Goal: Task Accomplishment & Management: Manage account settings

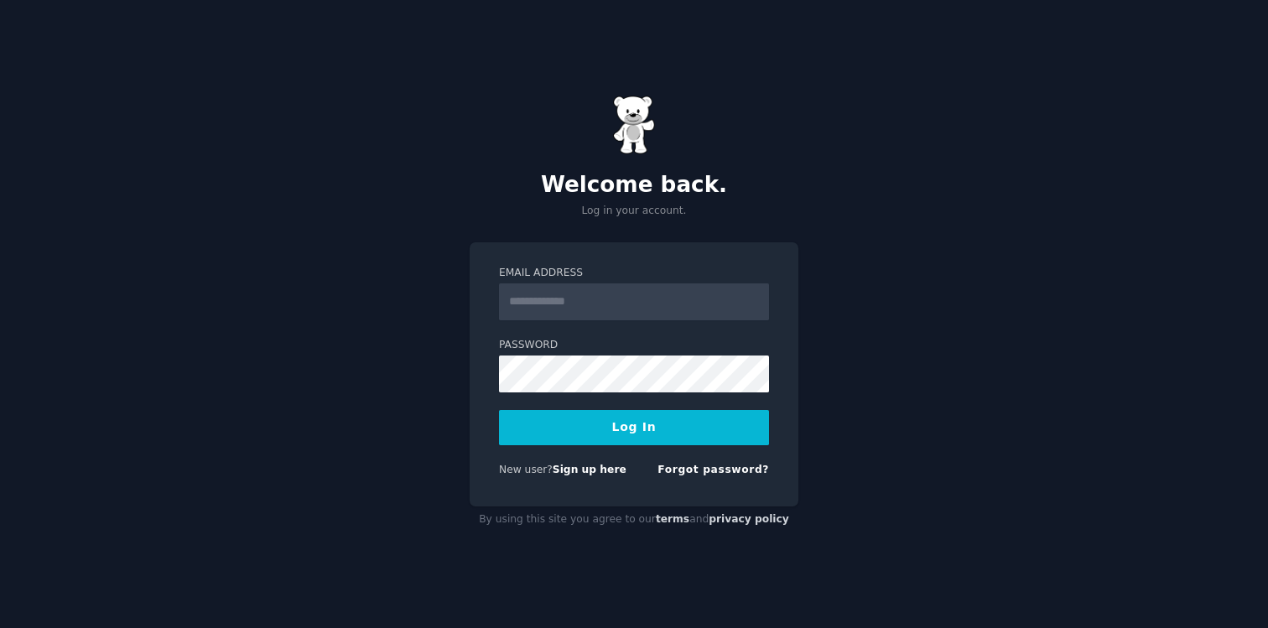
click at [653, 279] on label "Email Address" at bounding box center [634, 273] width 270 height 15
click at [653, 284] on input "Email Address" at bounding box center [634, 302] width 270 height 37
click at [643, 294] on input "Email Address" at bounding box center [634, 302] width 270 height 37
type input "**********"
click at [499, 410] on button "Log In" at bounding box center [634, 427] width 270 height 35
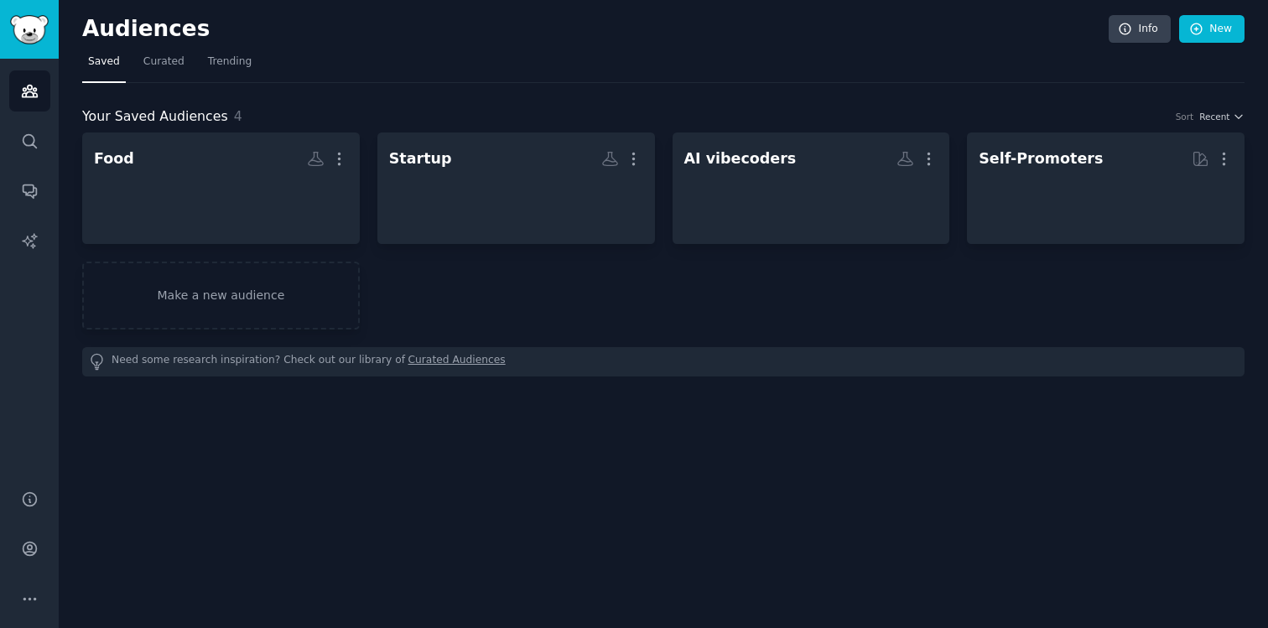
click at [36, 524] on div "Help Account More" at bounding box center [29, 549] width 59 height 159
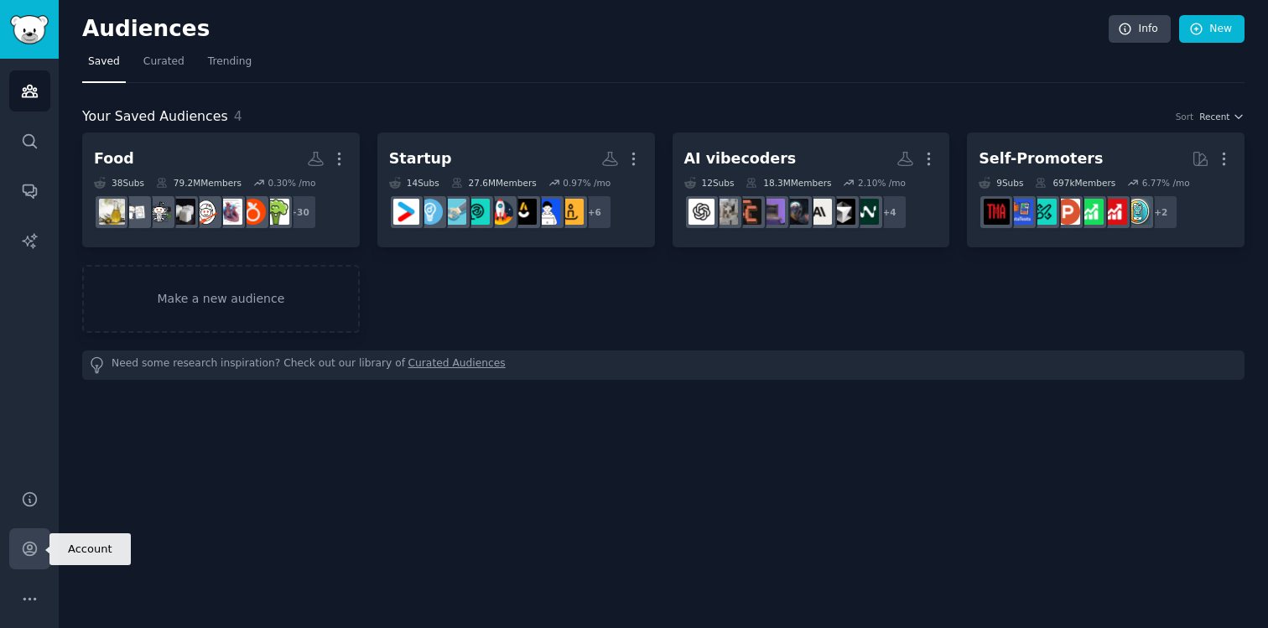
click at [31, 543] on icon "Sidebar" at bounding box center [29, 549] width 13 height 13
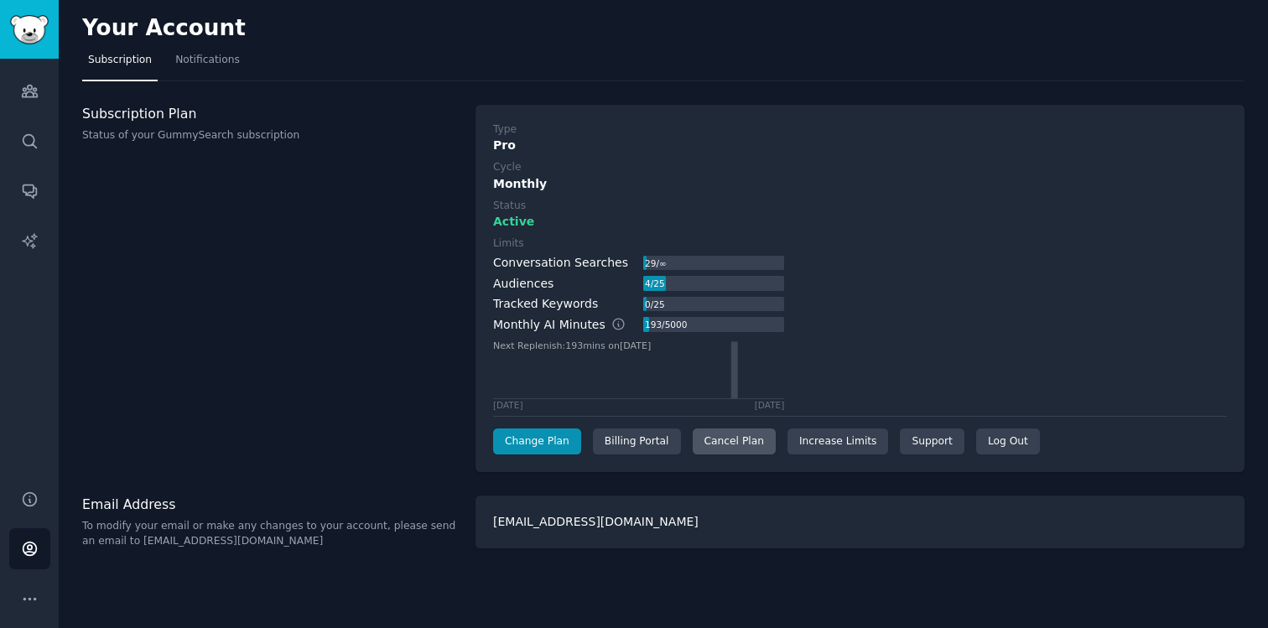
click at [758, 450] on div "Cancel Plan" at bounding box center [734, 442] width 83 height 27
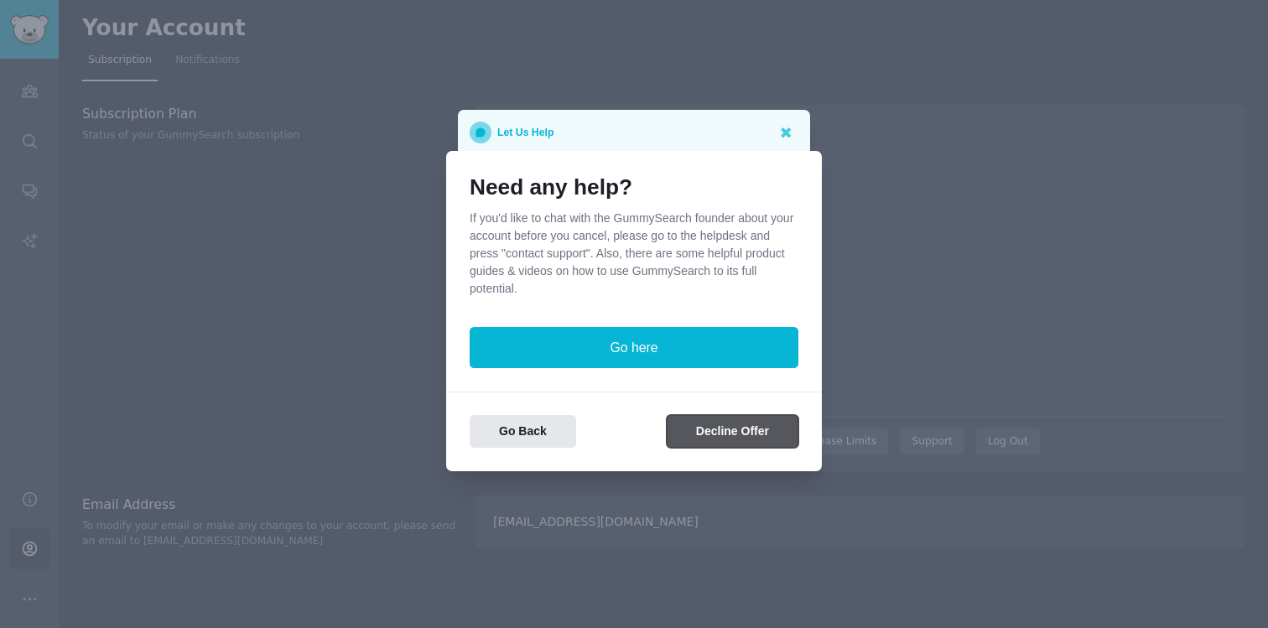
click at [721, 429] on button "Decline Offer" at bounding box center [733, 431] width 132 height 33
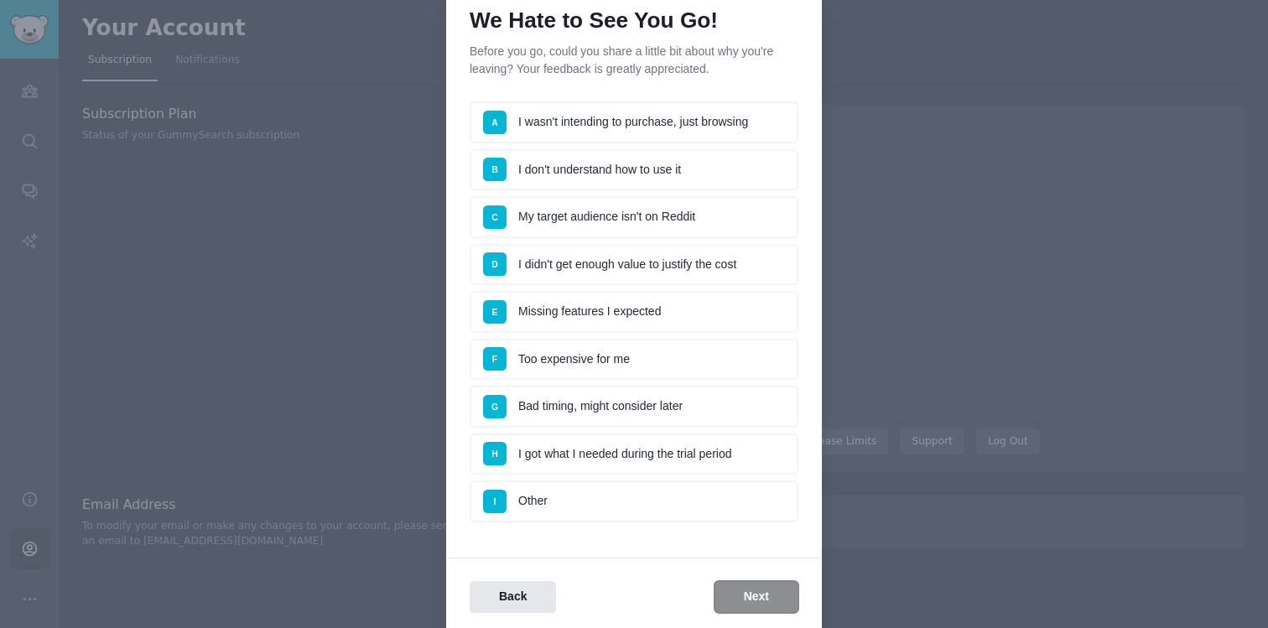
scroll to position [136, 0]
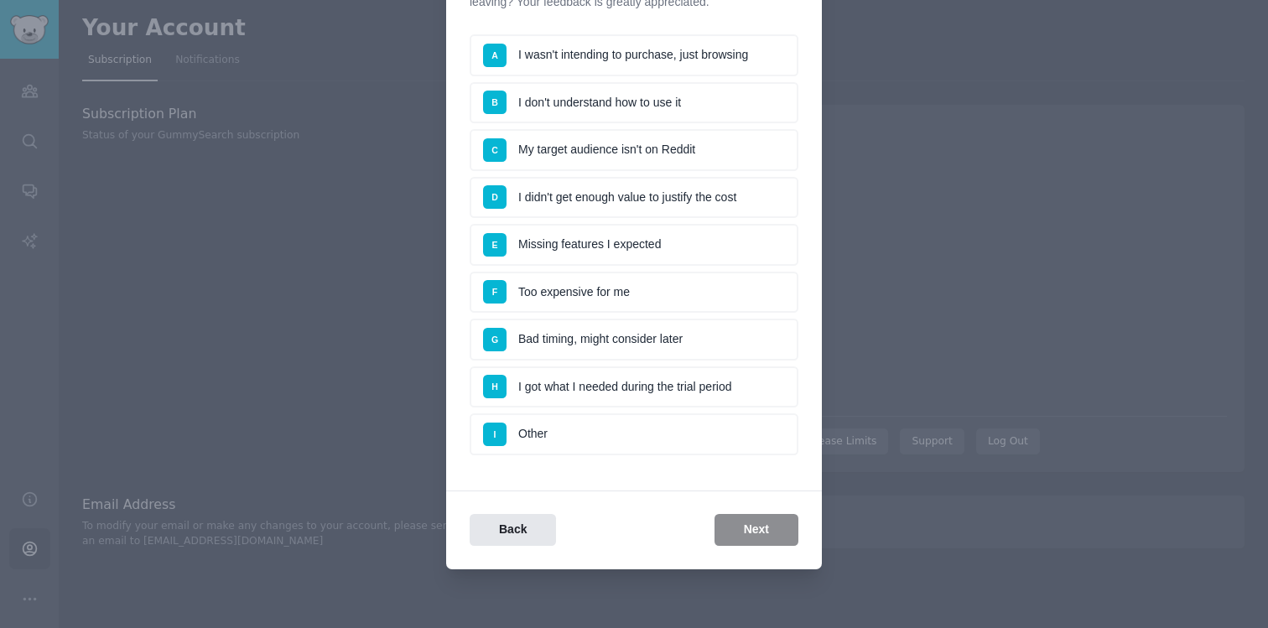
click at [728, 285] on li "F Too expensive for me" at bounding box center [634, 293] width 329 height 42
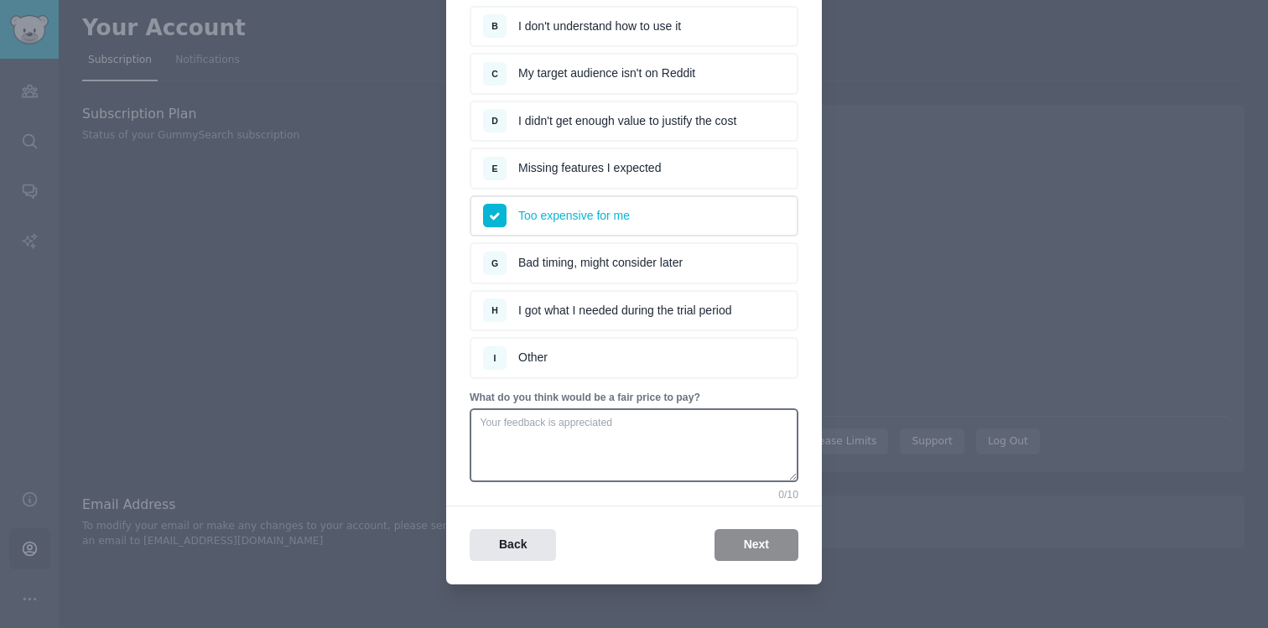
scroll to position [216, 0]
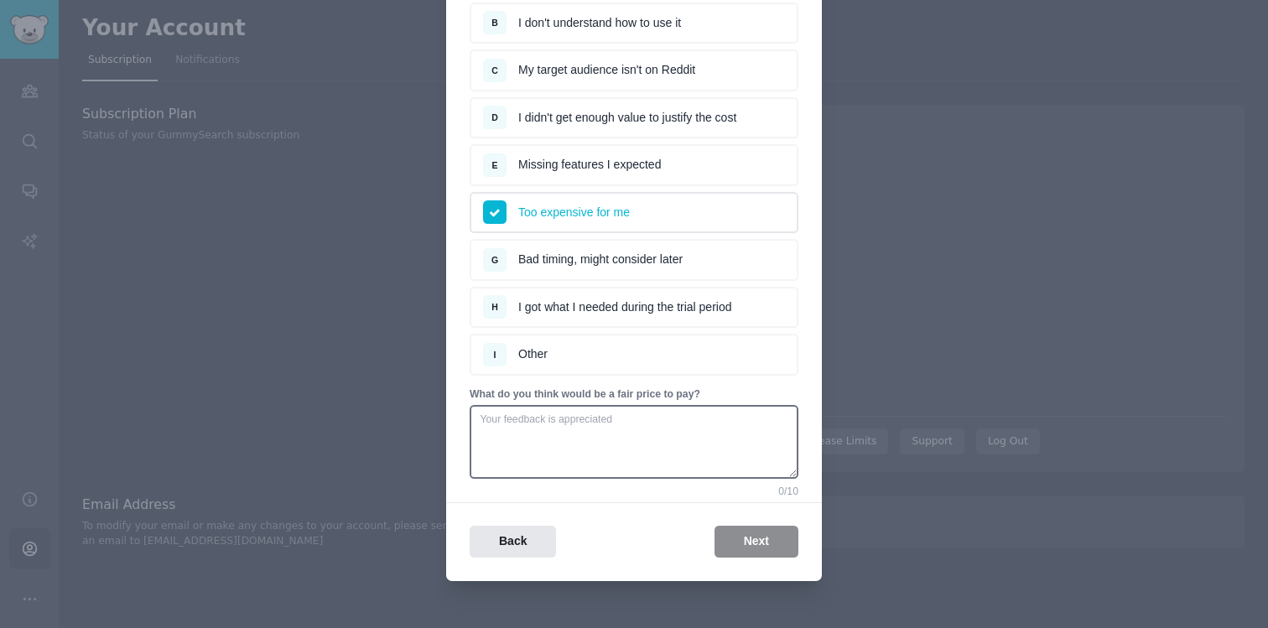
click at [731, 559] on div "We Hate to See You Go! Before you go, could you share a little bit about why yo…" at bounding box center [634, 209] width 376 height 744
click at [669, 249] on li "G Bad timing, might consider later" at bounding box center [634, 260] width 329 height 42
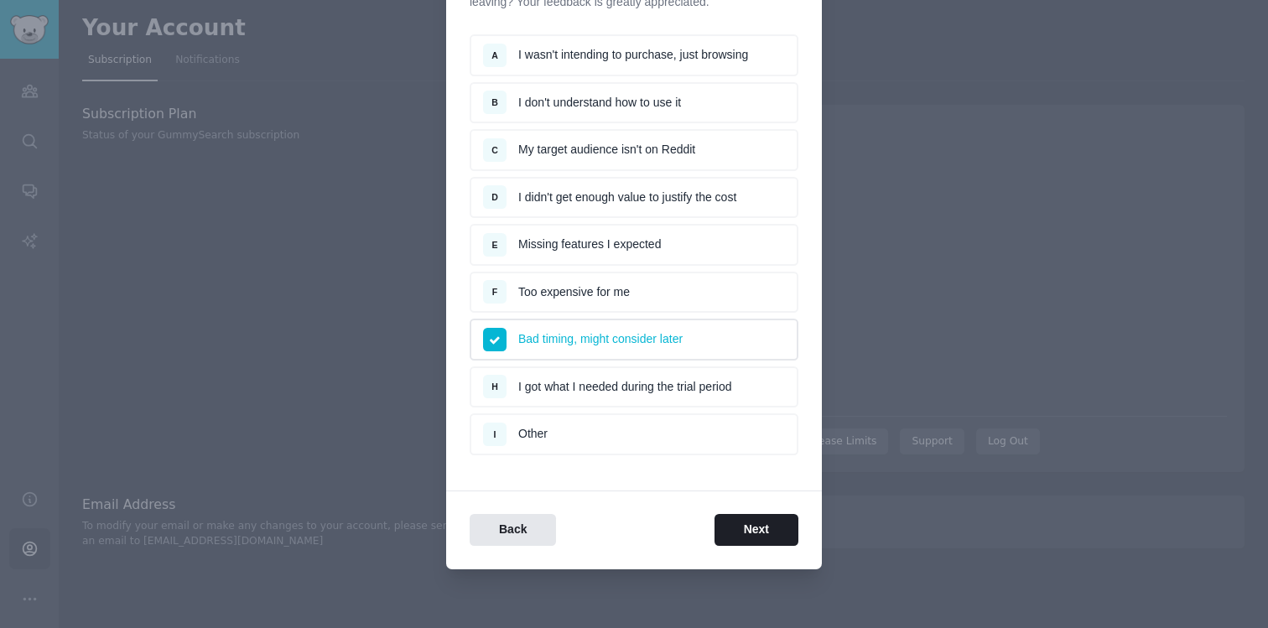
scroll to position [136, 0]
click at [735, 543] on button "Next" at bounding box center [757, 530] width 84 height 33
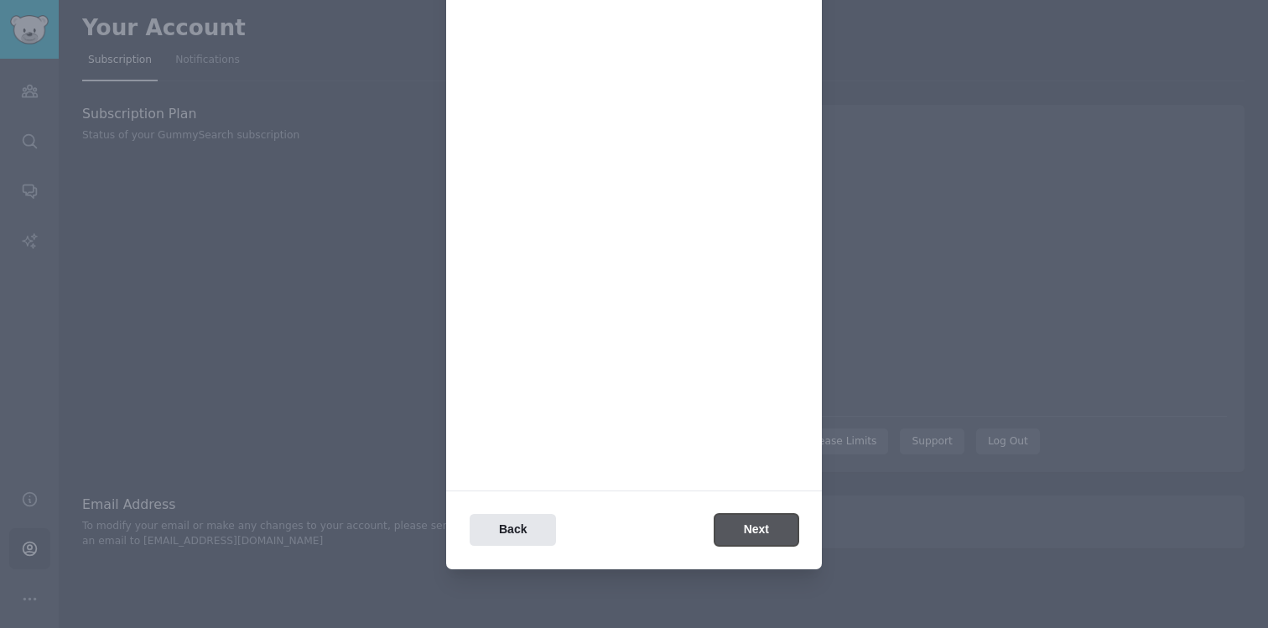
scroll to position [0, 0]
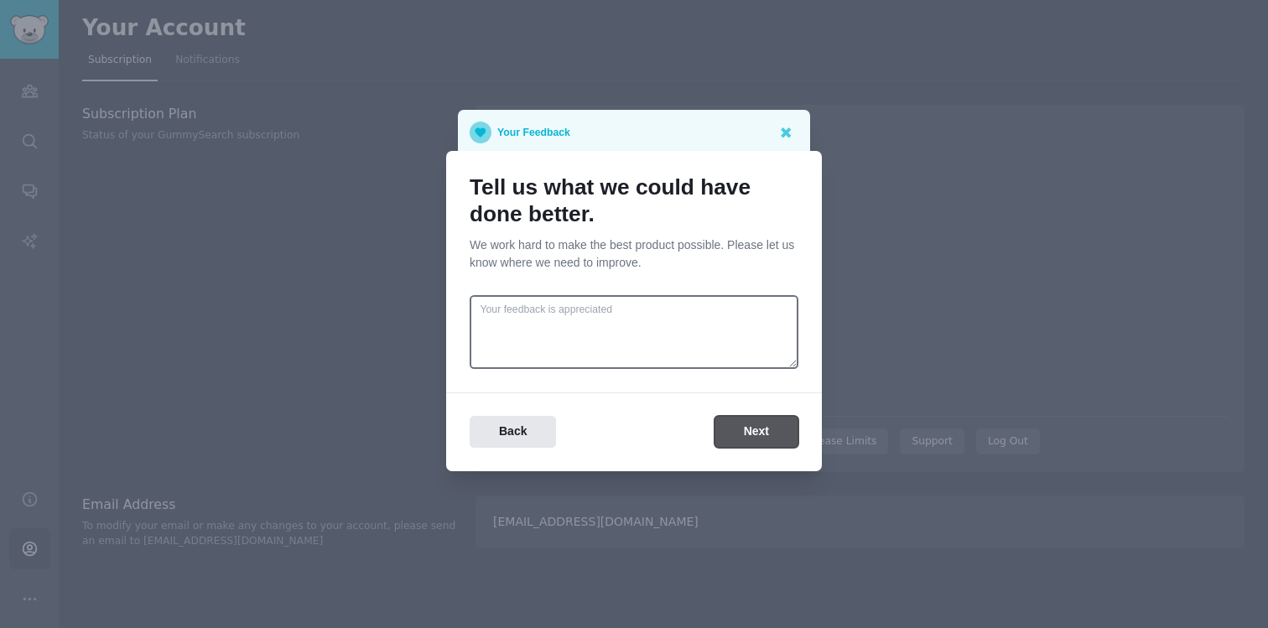
click at [762, 436] on button "Next" at bounding box center [757, 432] width 84 height 33
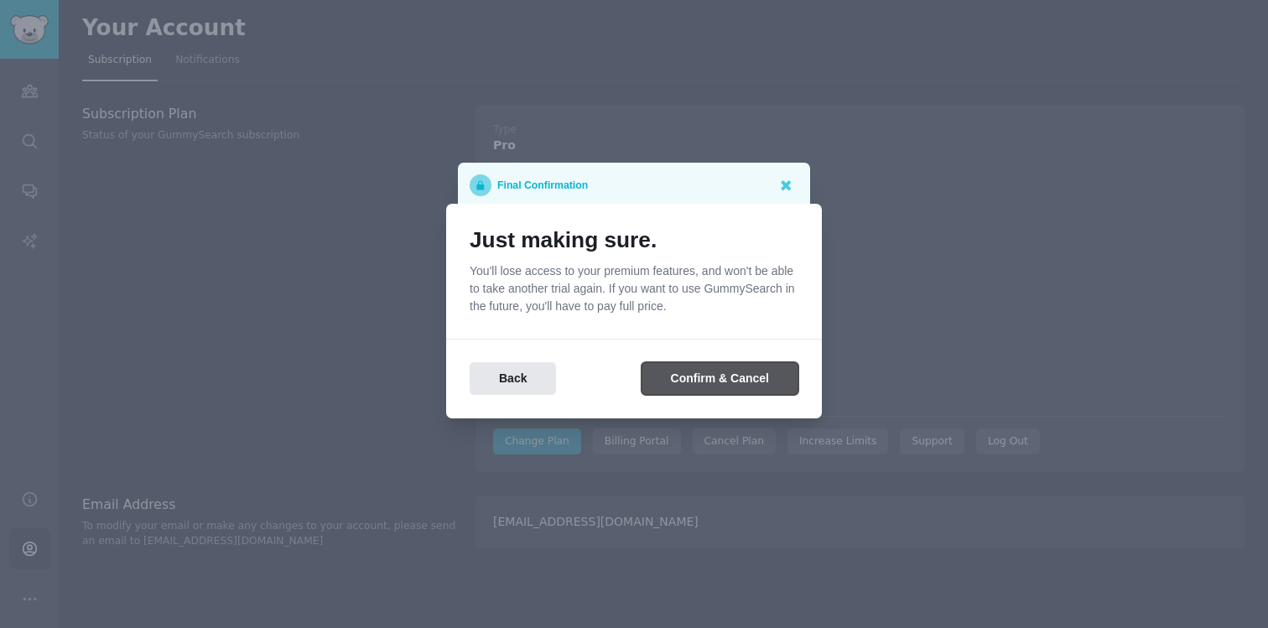
click at [759, 376] on button "Confirm & Cancel" at bounding box center [720, 378] width 157 height 33
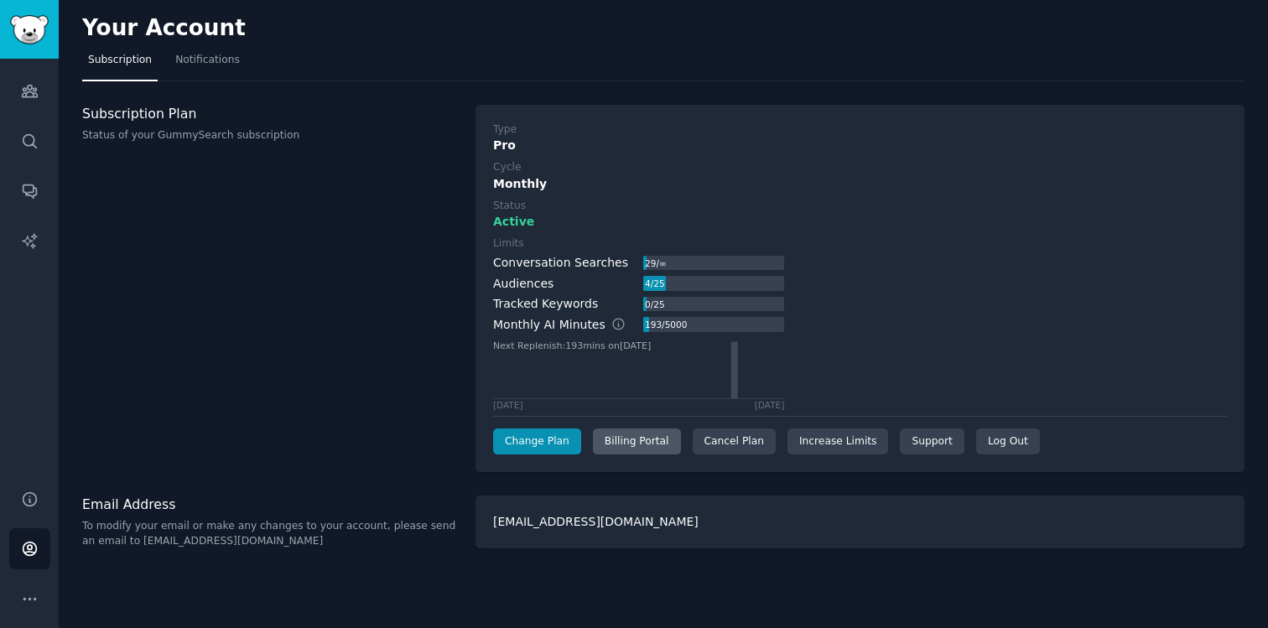
click at [612, 446] on div "Billing Portal" at bounding box center [637, 442] width 88 height 27
